Goal: Task Accomplishment & Management: Manage account settings

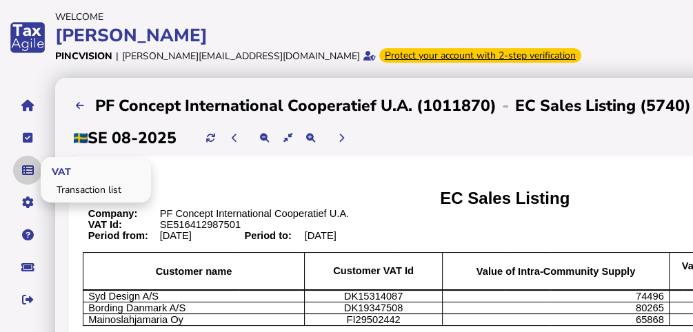
click at [29, 170] on icon "navigate application pages" at bounding box center [28, 170] width 12 height 1
click at [39, 174] on button "navigate application pages" at bounding box center [27, 170] width 29 height 29
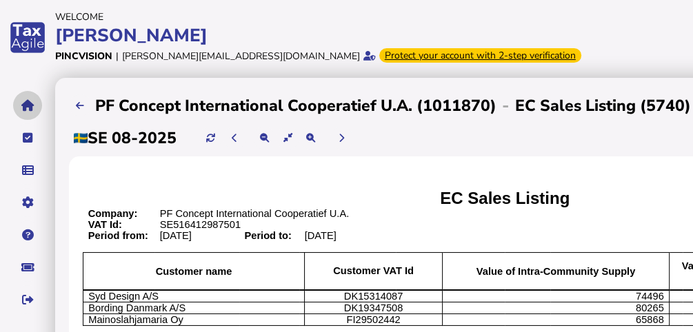
click at [23, 106] on icon "navigate application pages" at bounding box center [27, 106] width 13 height 1
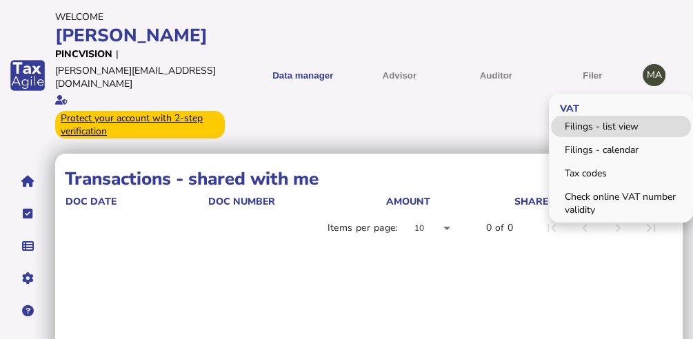
click at [584, 116] on link "Filings - list view" at bounding box center [621, 126] width 140 height 21
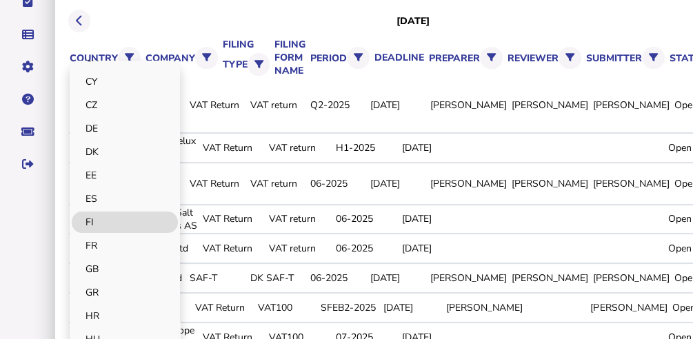
scroll to position [92, 0]
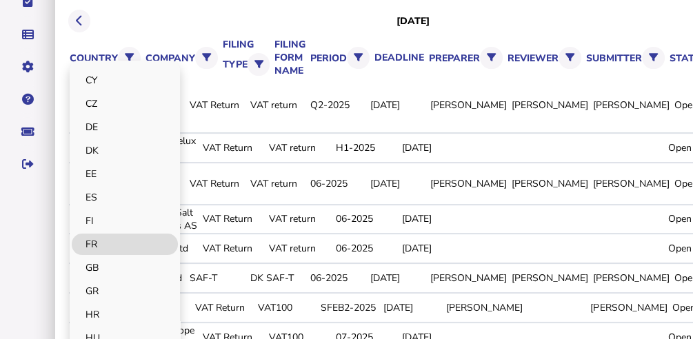
click at [102, 255] on link "FR" at bounding box center [125, 244] width 106 height 21
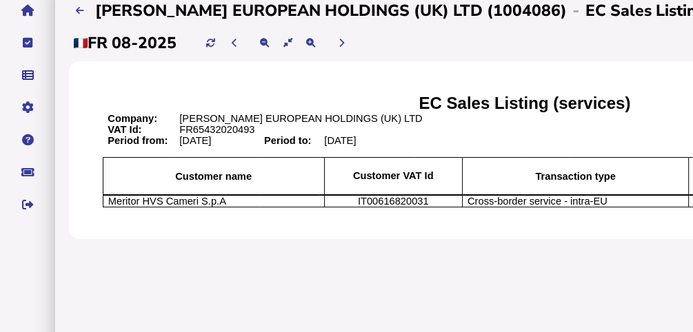
scroll to position [46, 0]
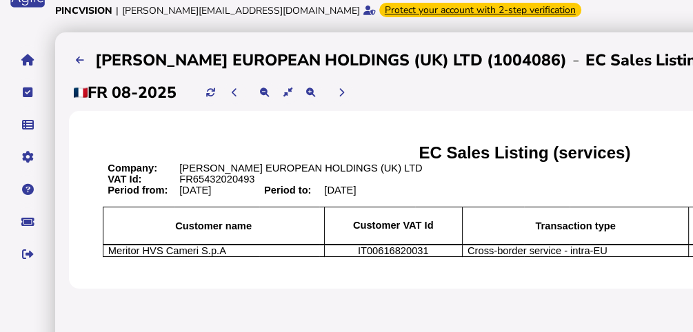
click at [34, 61] on icon "navigate application pages" at bounding box center [27, 60] width 13 height 1
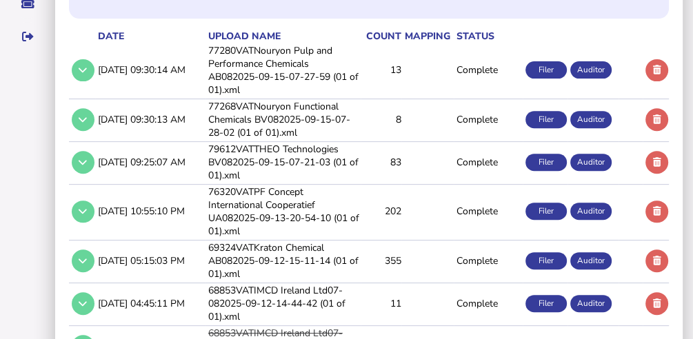
scroll to position [368, 0]
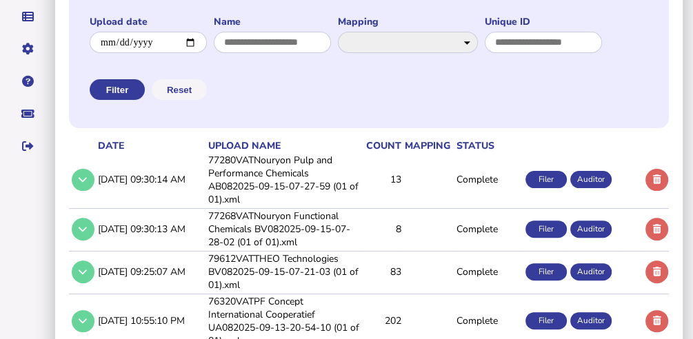
click at [324, 207] on td "77280VATNouryon Pulp and Performance Chemicals AB082025-09-15-07-27-59 (01 of 0…" at bounding box center [283, 180] width 155 height 54
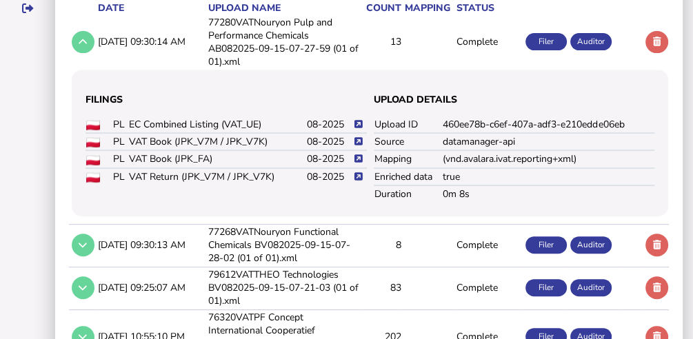
click at [355, 181] on icon at bounding box center [359, 176] width 8 height 9
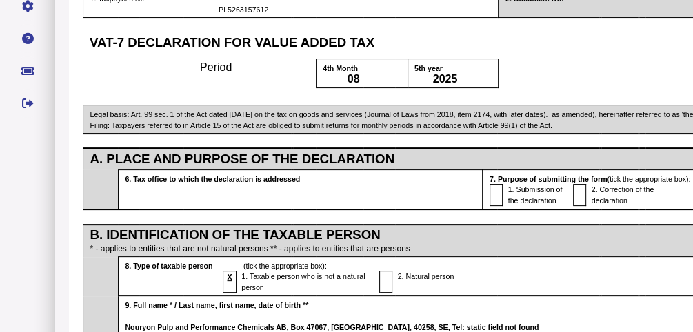
scroll to position [213, 0]
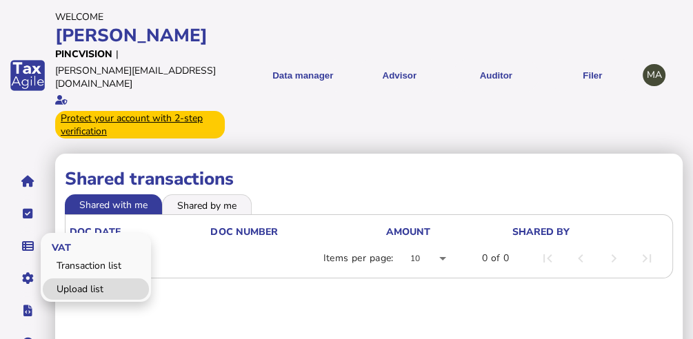
click at [59, 279] on link "Upload list" at bounding box center [96, 289] width 106 height 21
